Goal: Obtain resource: Obtain resource

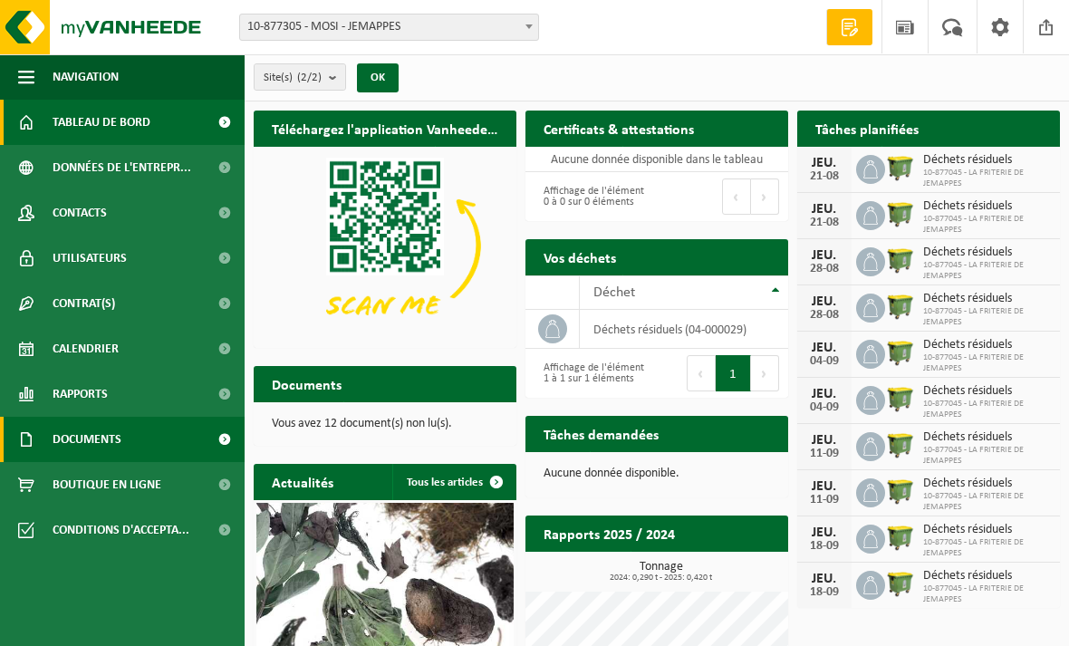
click at [196, 460] on link "Documents" at bounding box center [122, 439] width 245 height 45
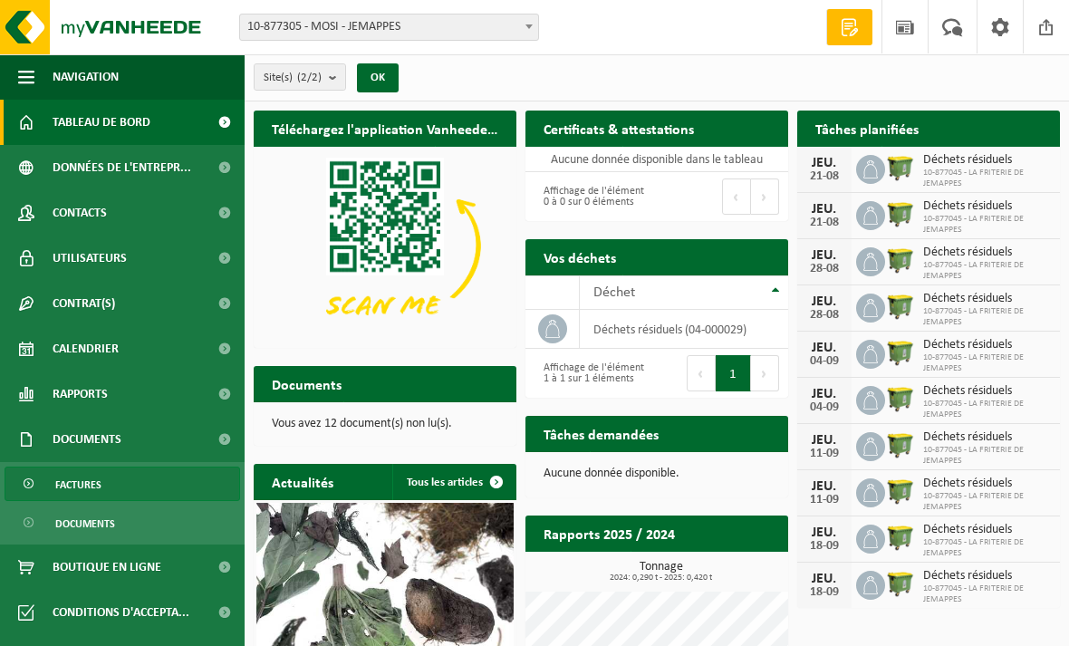
click at [176, 498] on link "Factures" at bounding box center [123, 484] width 236 height 34
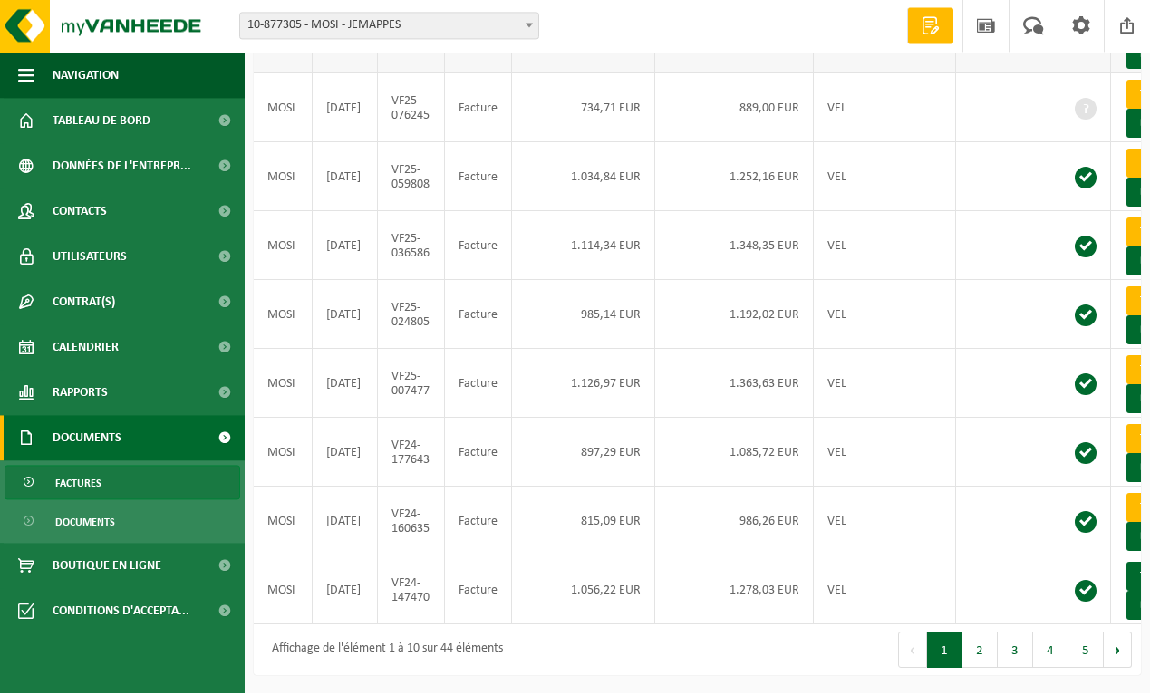
scroll to position [428, 0]
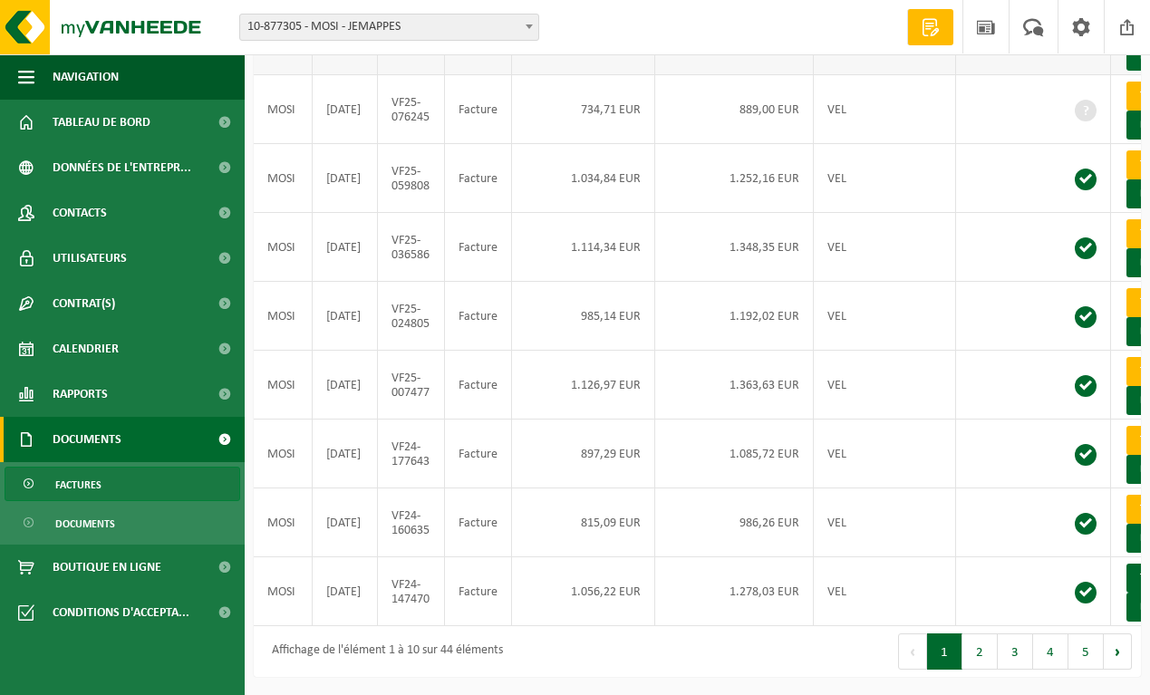
click at [979, 669] on button "2" at bounding box center [979, 651] width 35 height 36
click at [1009, 669] on button "3" at bounding box center [1014, 651] width 35 height 36
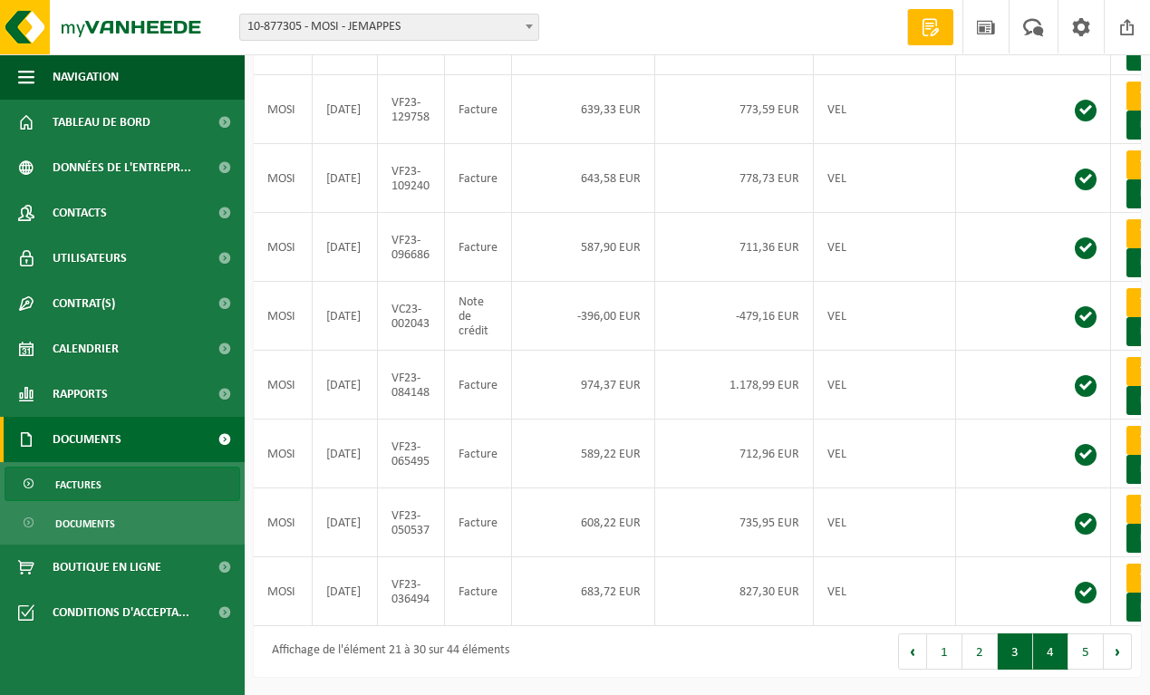
click at [1052, 669] on button "4" at bounding box center [1050, 651] width 35 height 36
click at [1015, 669] on button "3" at bounding box center [1014, 651] width 35 height 36
click at [983, 669] on button "2" at bounding box center [979, 651] width 35 height 36
click at [942, 669] on button "1" at bounding box center [944, 651] width 35 height 36
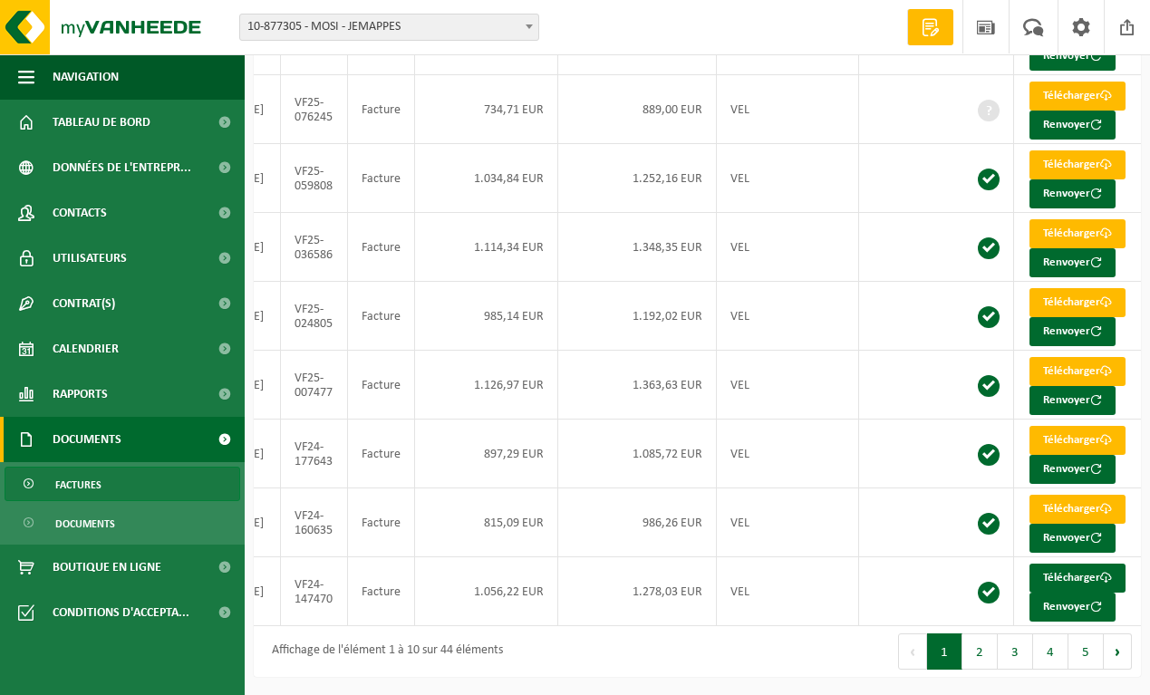
scroll to position [0, 101]
click at [1092, 592] on link "Télécharger" at bounding box center [1077, 577] width 96 height 29
